Goal: Communication & Community: Share content

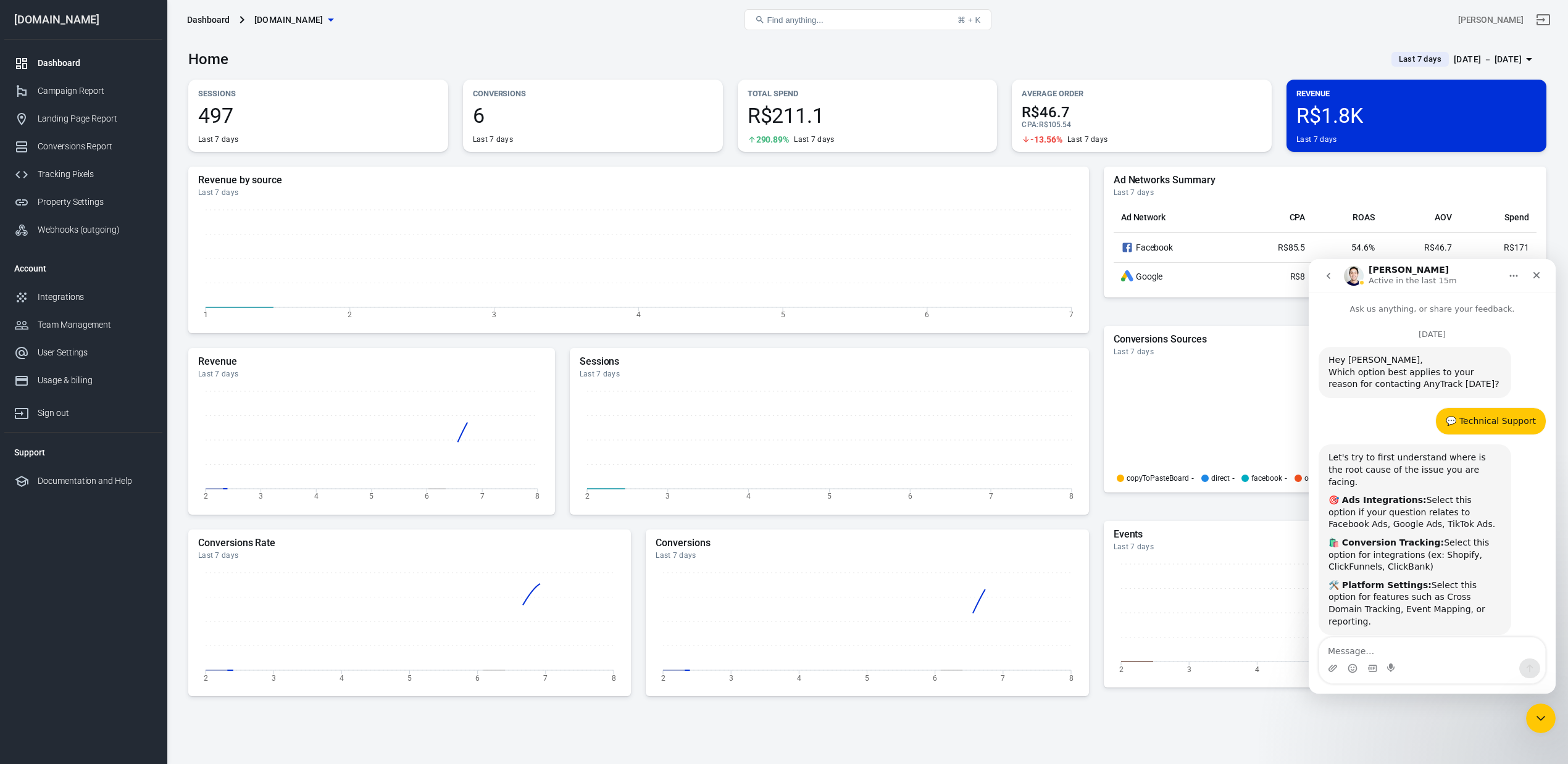
scroll to position [3, 0]
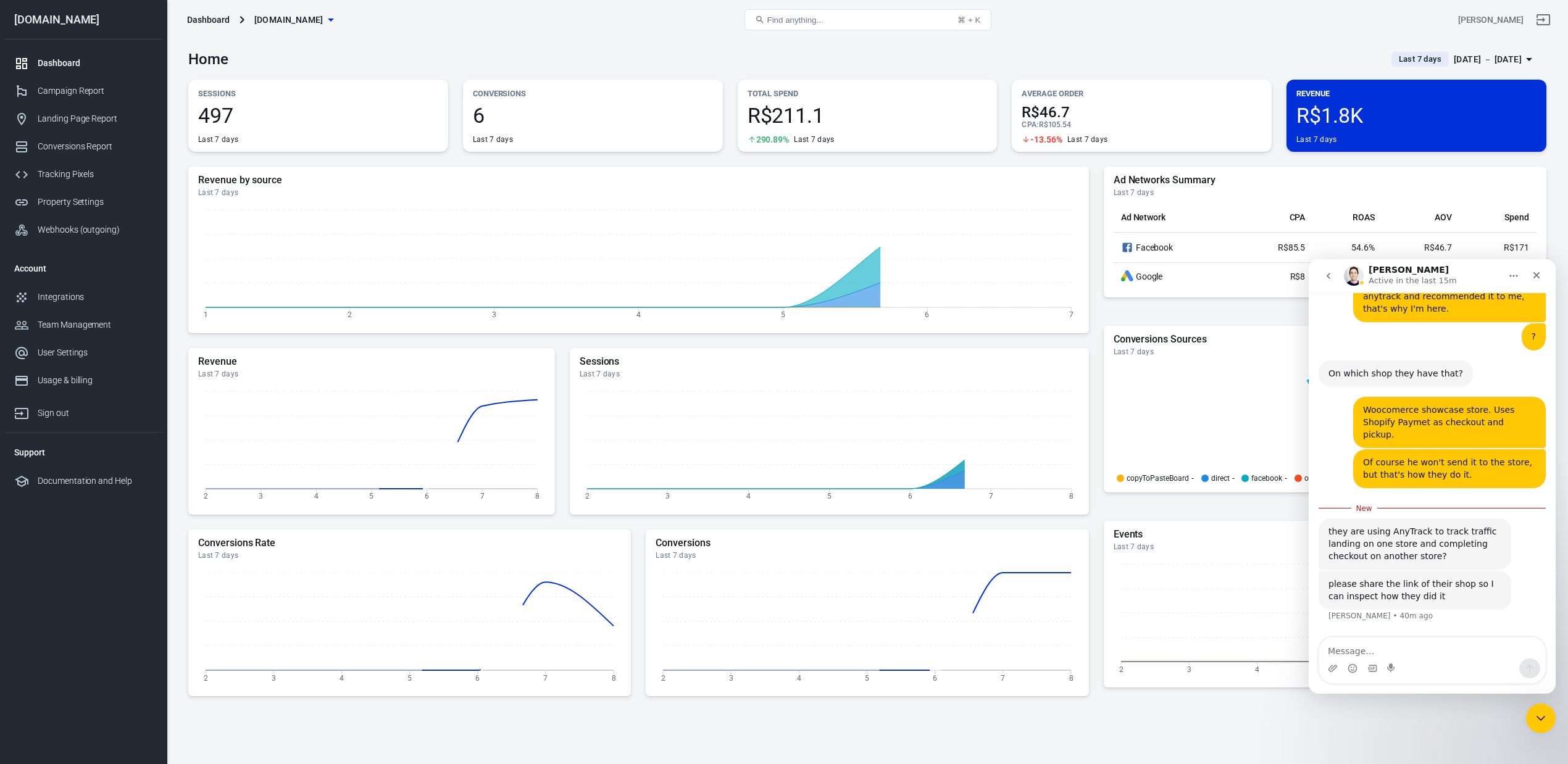
click at [1175, 571] on textarea "Message…" at bounding box center [1432, 648] width 226 height 21
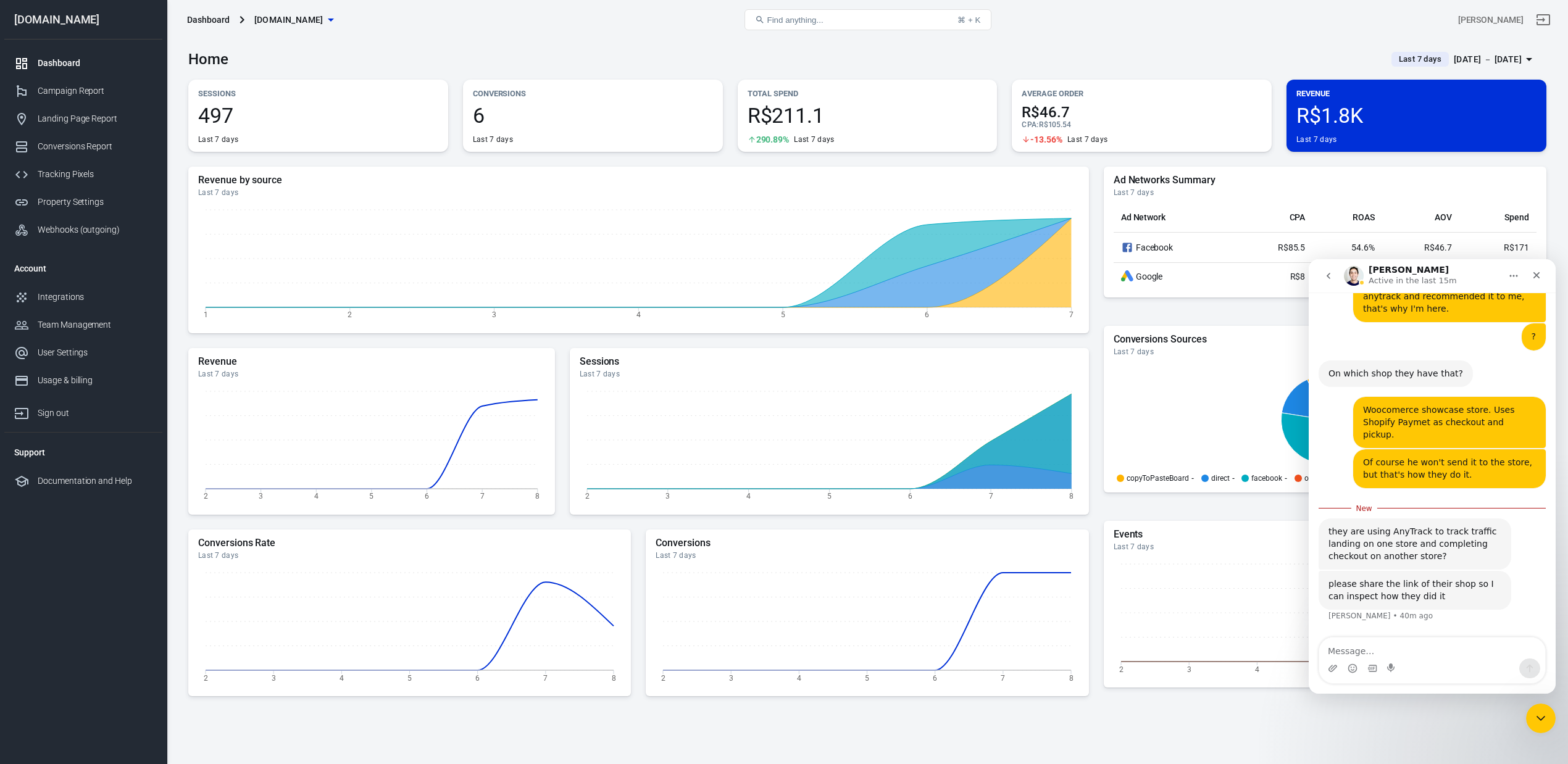
click at [1175, 538] on div "they are using AnyTrack to track traffic landing on one store and completing ch…" at bounding box center [1415, 543] width 173 height 36
click at [1175, 538] on div "they are using AnyTrack to track traffic landing on one store and completing ch…" at bounding box center [1415, 544] width 173 height 36
copy div "they are using AnyTrack to track traffic landing on one store and completing ch…"
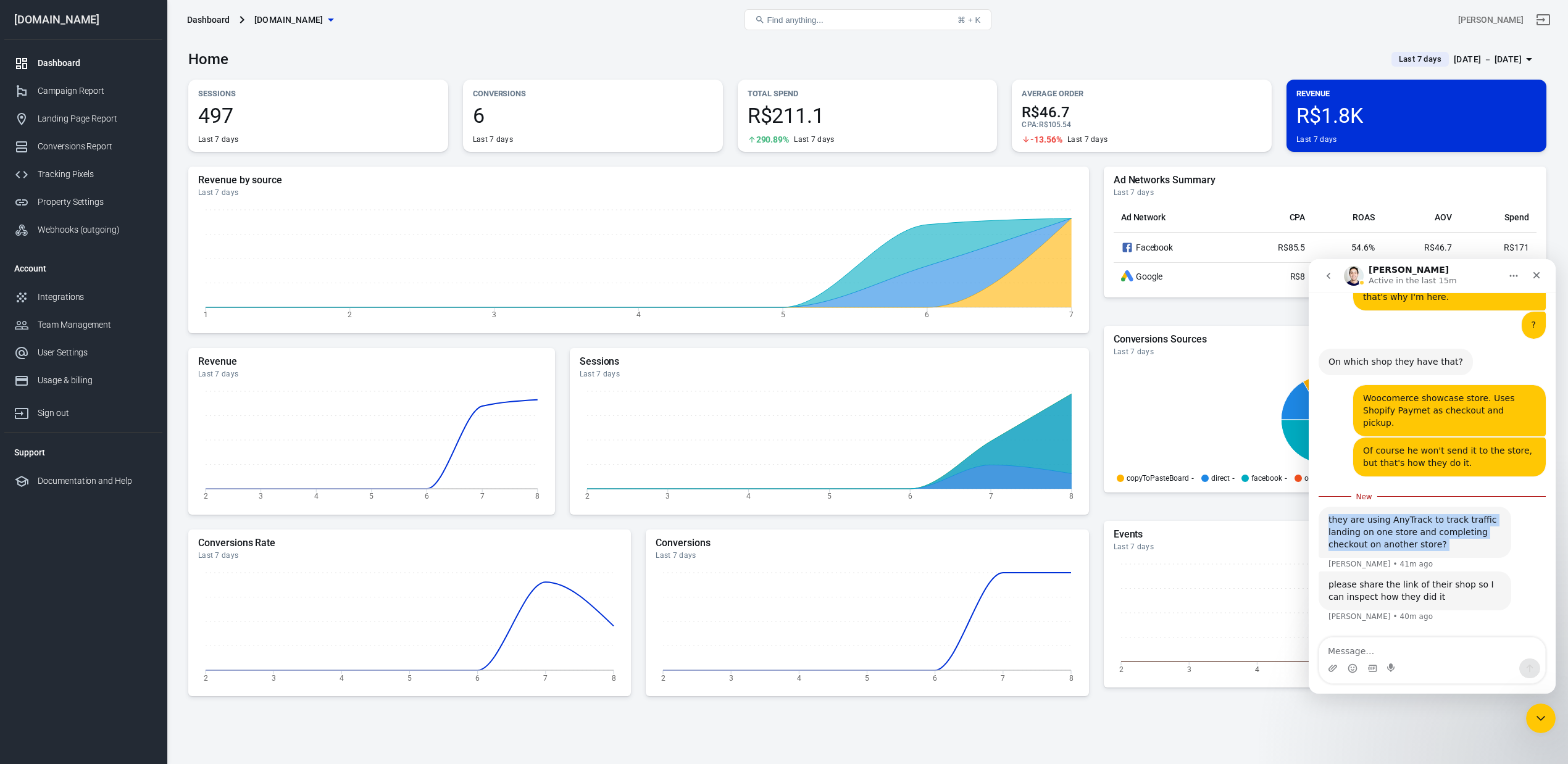
scroll to position [6264, 0]
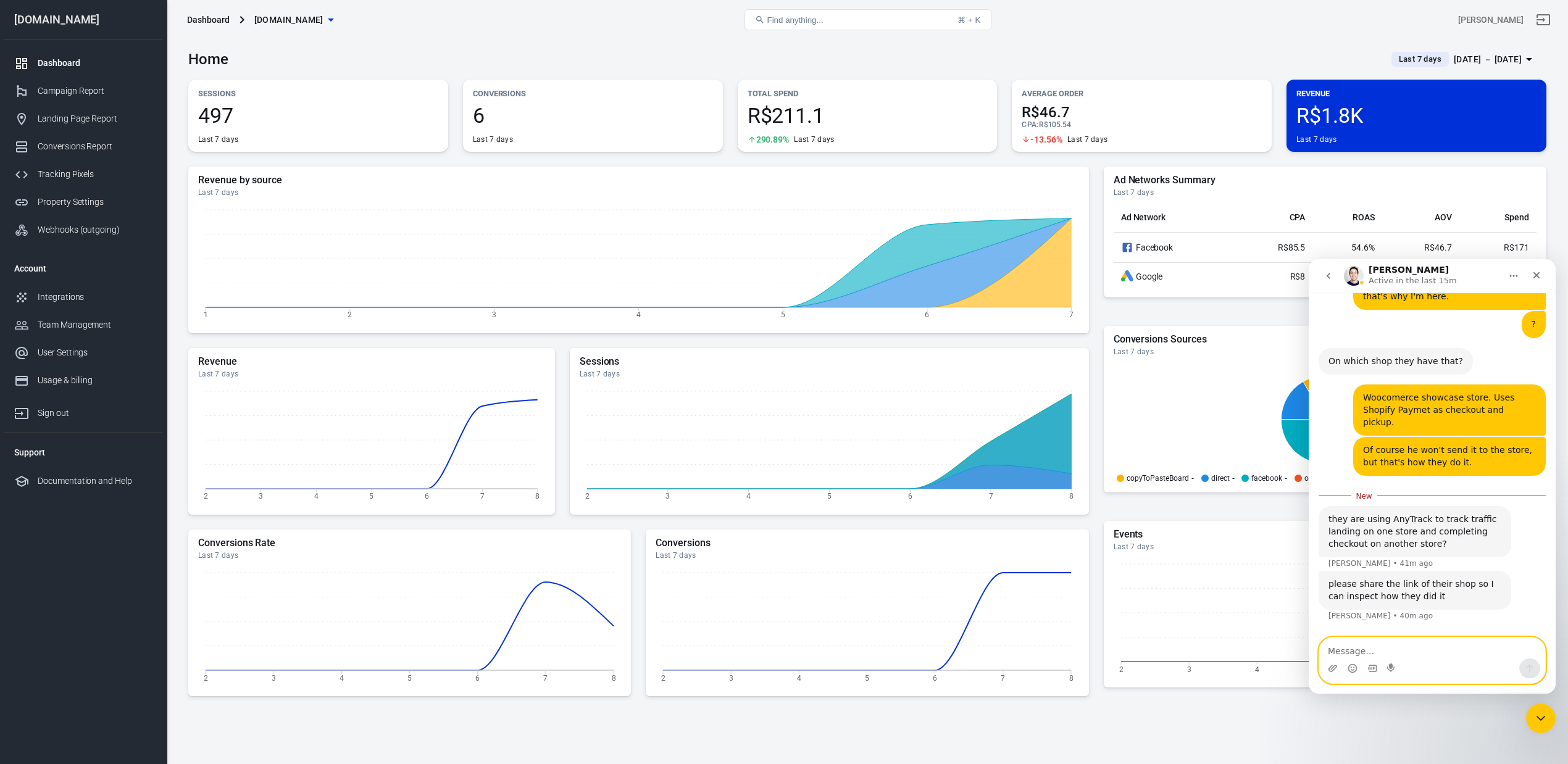
click at [1175, 571] on textarea "Message…" at bounding box center [1432, 648] width 226 height 21
click at [1175, 532] on div "they are using AnyTrack to track traffic landing on one store and completing ch…" at bounding box center [1415, 532] width 173 height 36
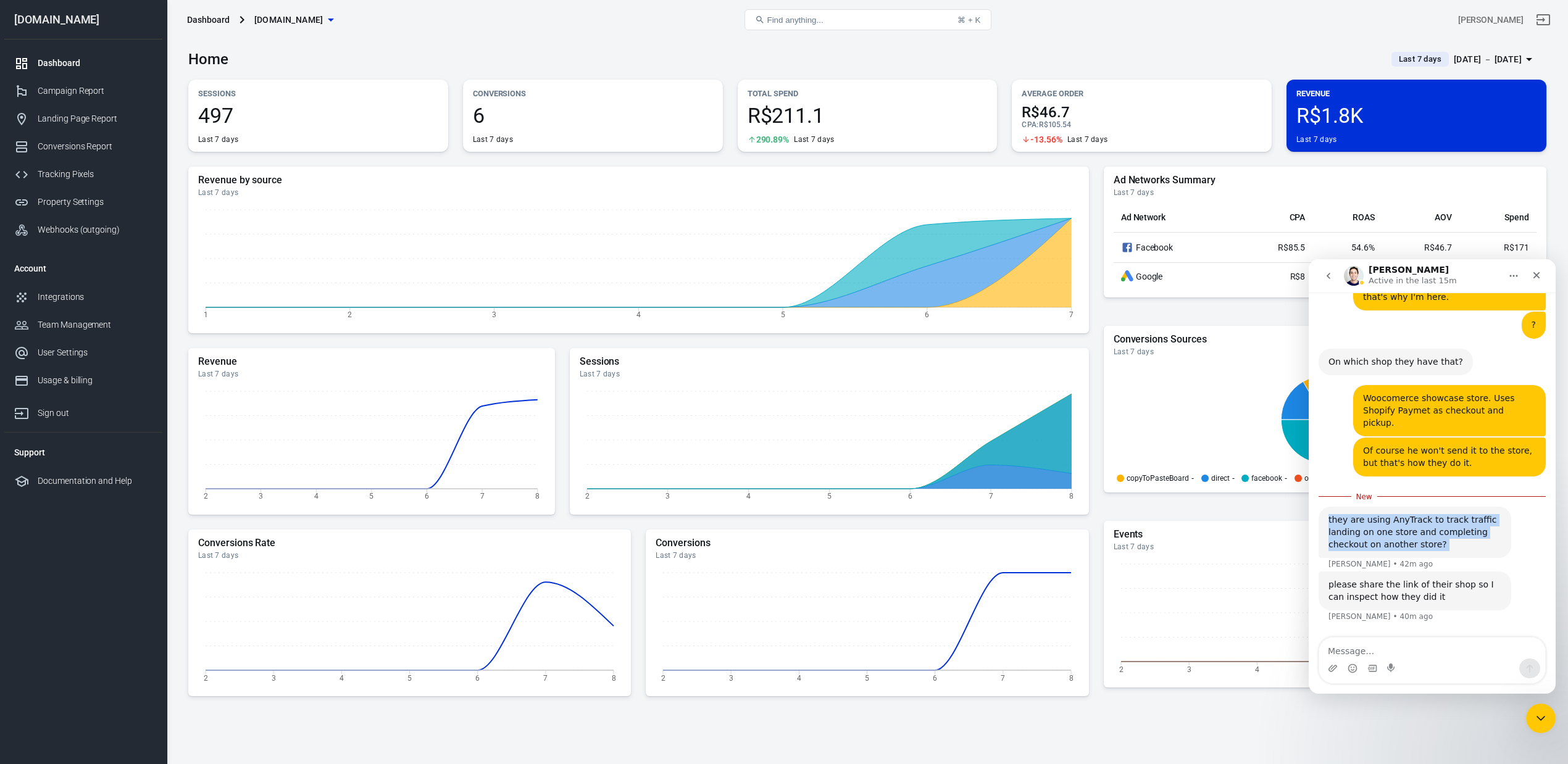
click at [1175, 532] on div "they are using AnyTrack to track traffic landing on one store and completing ch…" at bounding box center [1415, 532] width 173 height 36
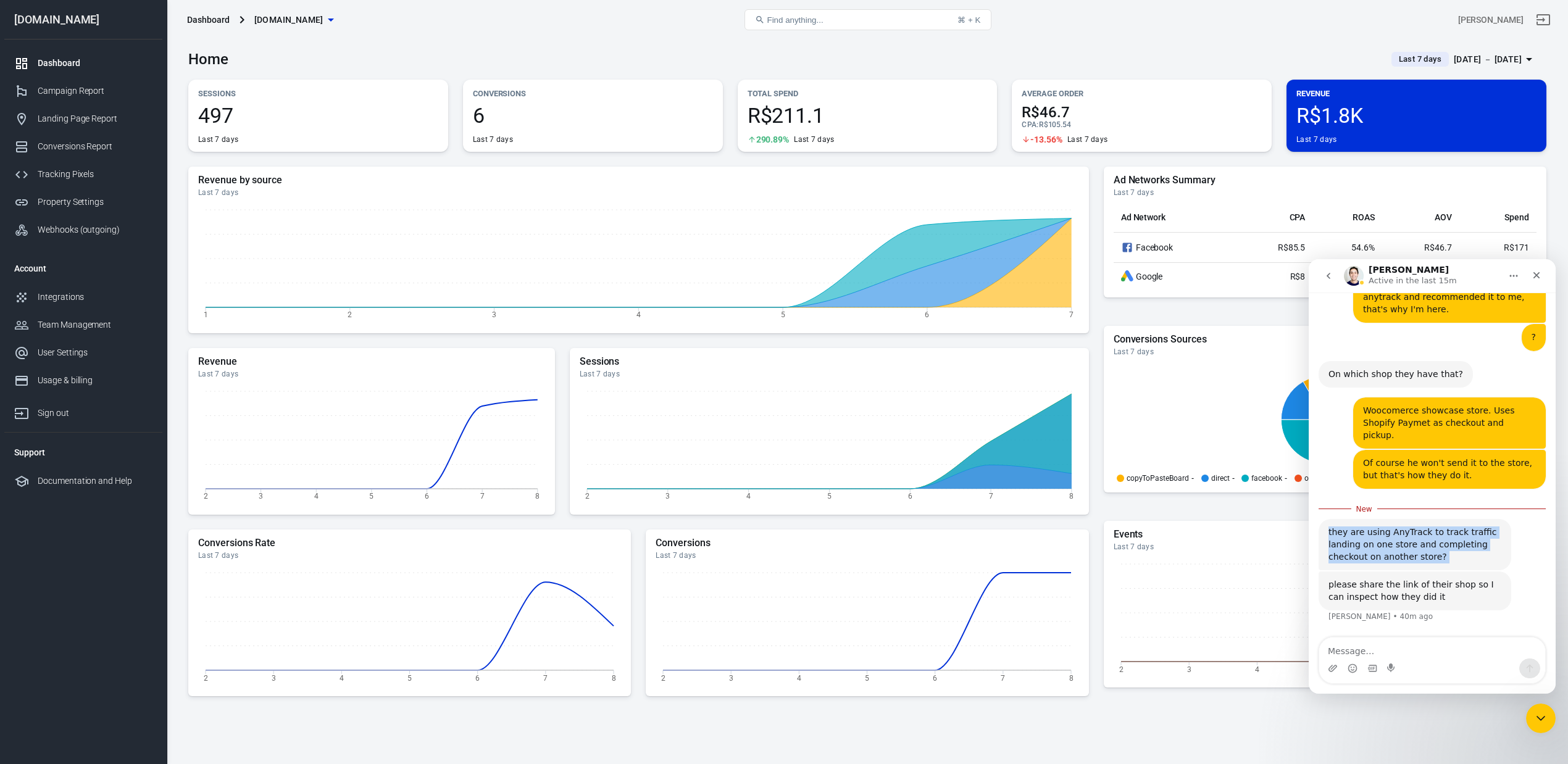
copy div "they are using AnyTrack to track traffic landing on one store and completing ch…"
